Goal: Navigation & Orientation: Find specific page/section

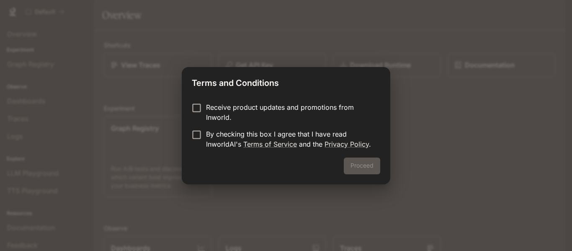
click at [258, 114] on p "Receive product updates and promotions from Inworld." at bounding box center [290, 112] width 168 height 20
click at [247, 142] on link "Terms of Service" at bounding box center [270, 144] width 54 height 8
click at [376, 171] on button "Proceed" at bounding box center [362, 165] width 36 height 17
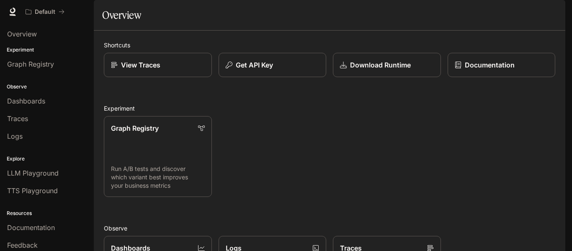
click at [536, 12] on span "Documentation" at bounding box center [514, 12] width 41 height 10
